Goal: Check status: Check status

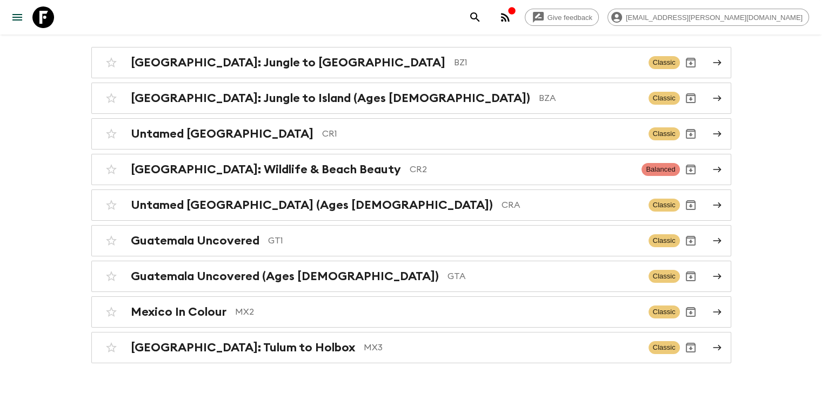
scroll to position [138, 0]
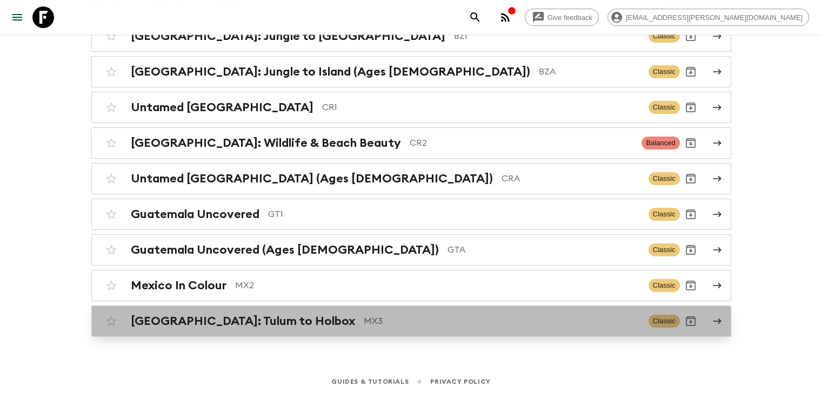
click at [235, 314] on h2 "[GEOGRAPHIC_DATA]: Tulum to Holbox" at bounding box center [243, 321] width 224 height 14
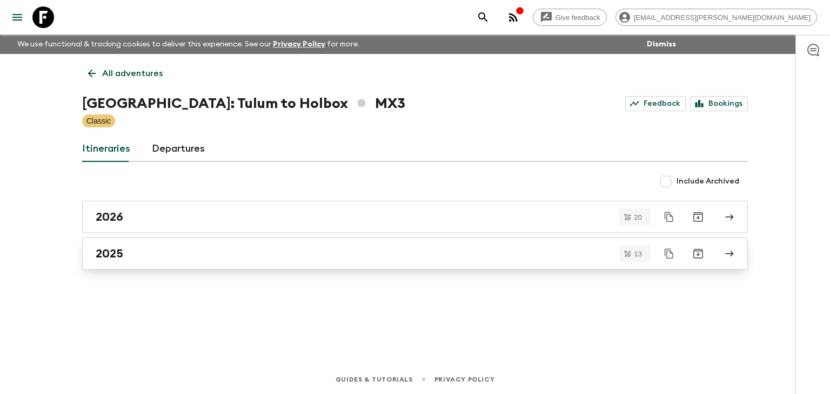
click at [121, 256] on h2 "2025" at bounding box center [110, 254] width 28 height 14
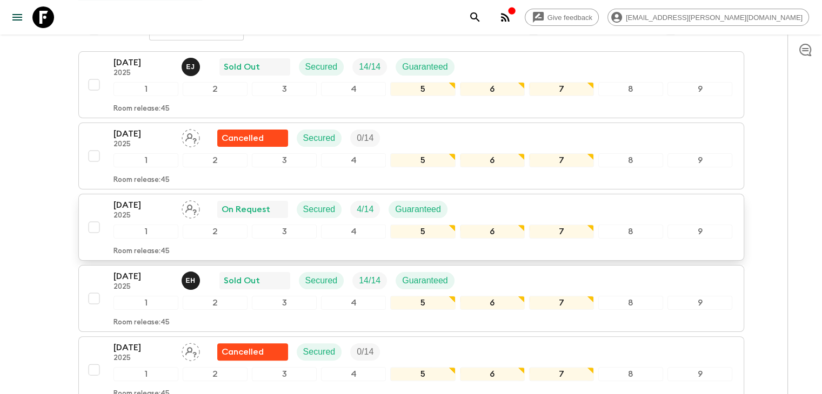
scroll to position [197, 0]
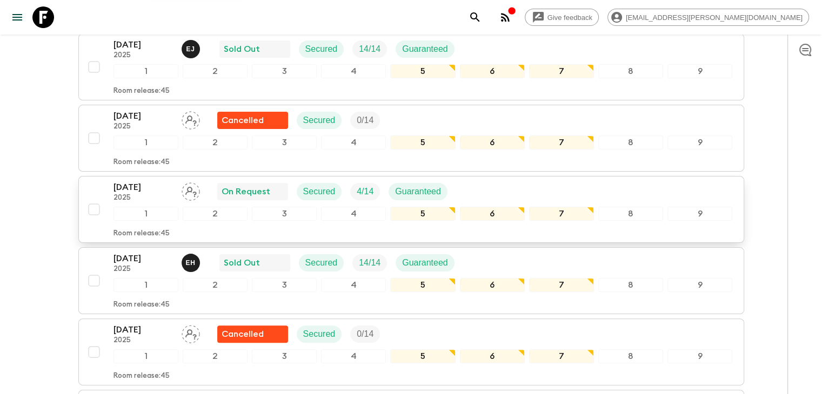
click at [132, 185] on p "[DATE]" at bounding box center [142, 187] width 59 height 13
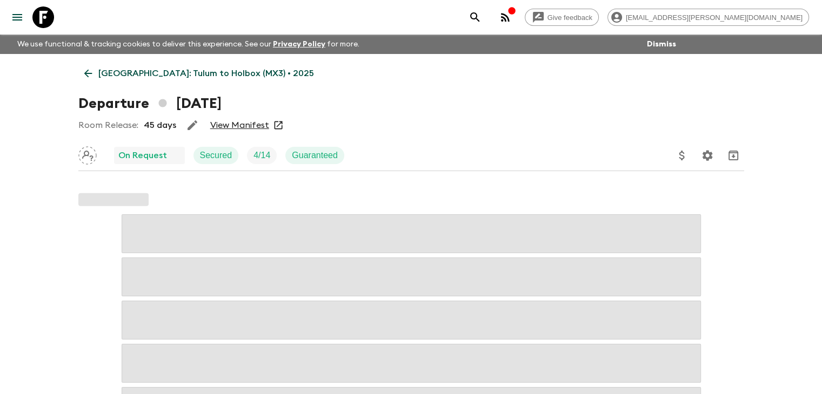
click at [246, 126] on link "View Manifest" at bounding box center [239, 125] width 59 height 11
